Goal: Entertainment & Leisure: Consume media (video, audio)

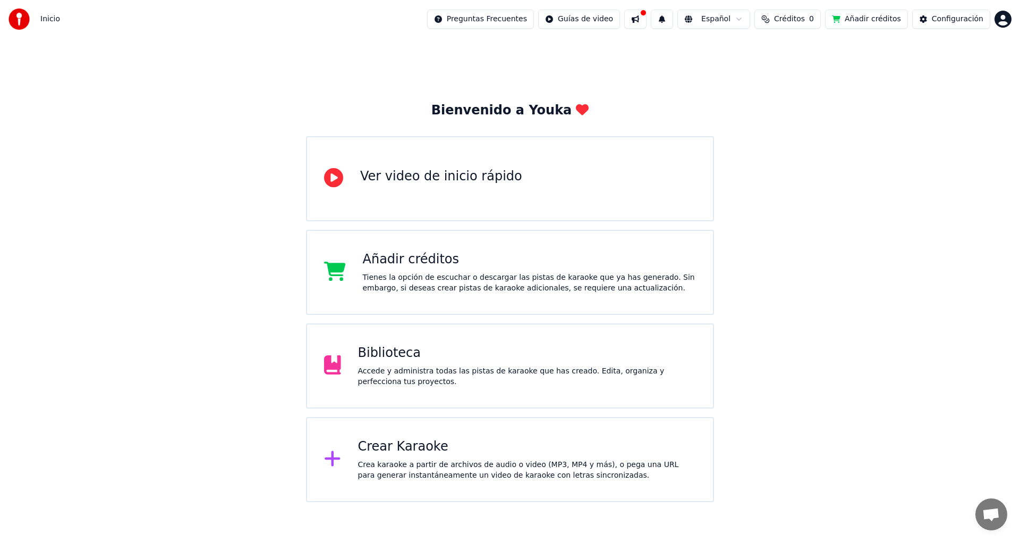
click at [470, 372] on div "Accede y administra todas las pistas de karaoke que has creado. Edita, organiza…" at bounding box center [527, 376] width 339 height 21
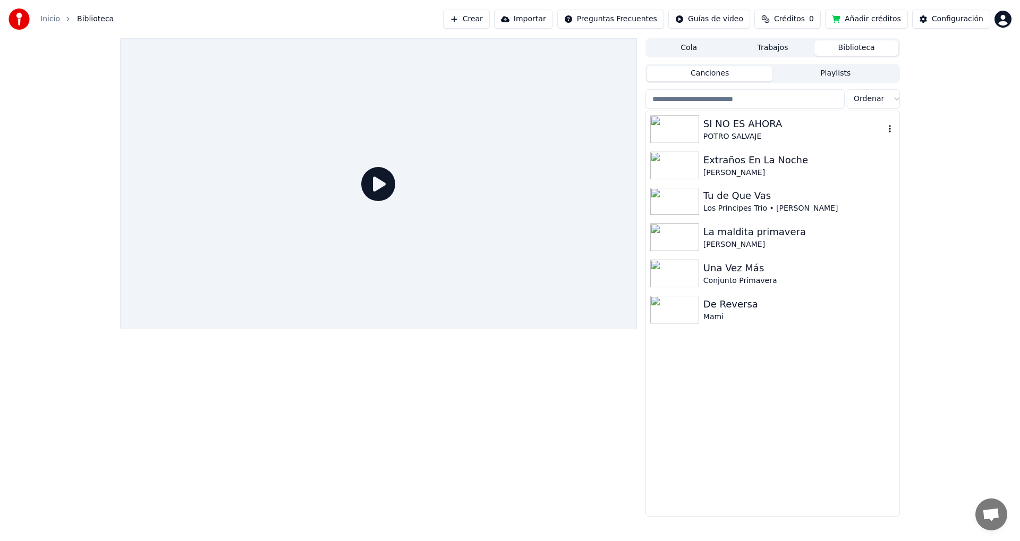
click at [742, 130] on div "SI NO ES AHORA" at bounding box center [794, 123] width 181 height 15
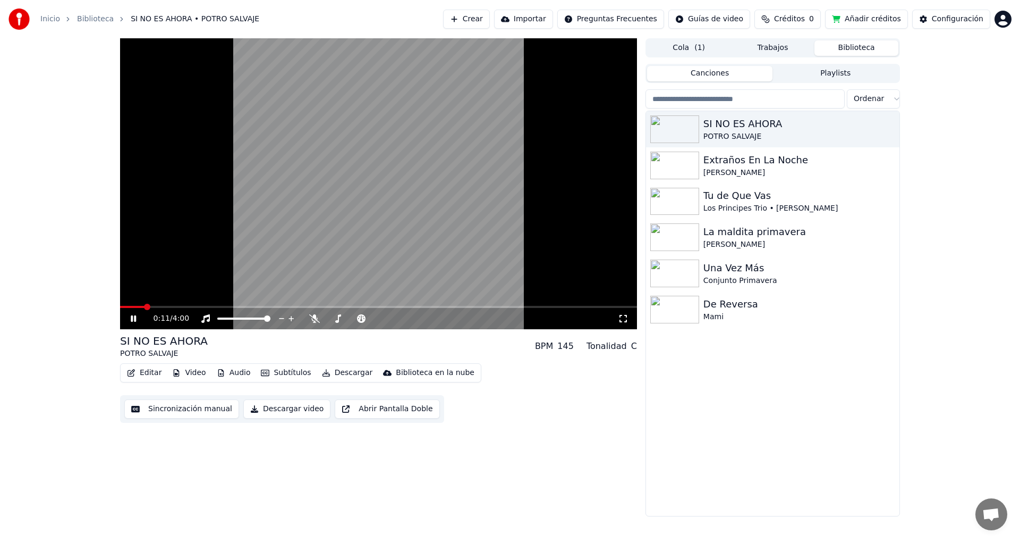
click at [133, 316] on icon at bounding box center [133, 318] width 5 height 6
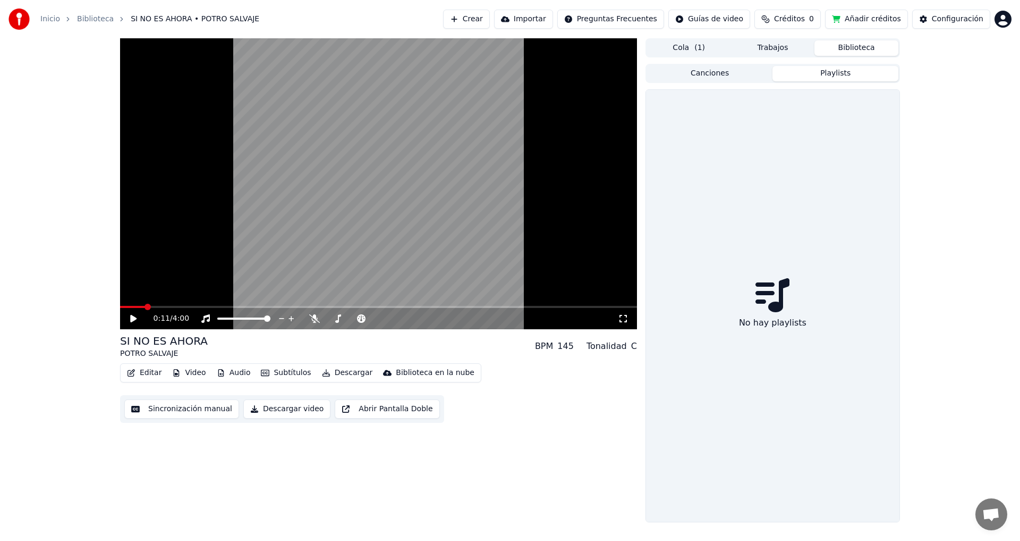
click at [826, 70] on button "Playlists" at bounding box center [836, 73] width 126 height 15
click at [683, 70] on button "Canciones" at bounding box center [710, 73] width 126 height 15
